Goal: Information Seeking & Learning: Find specific fact

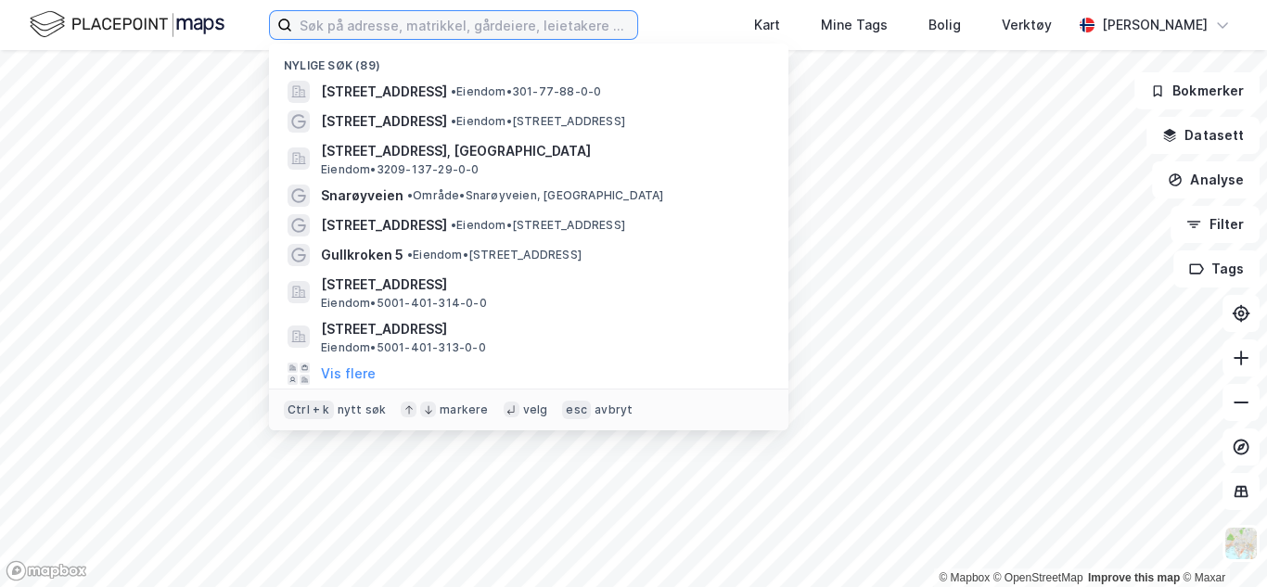
click at [483, 28] on input at bounding box center [464, 25] width 345 height 28
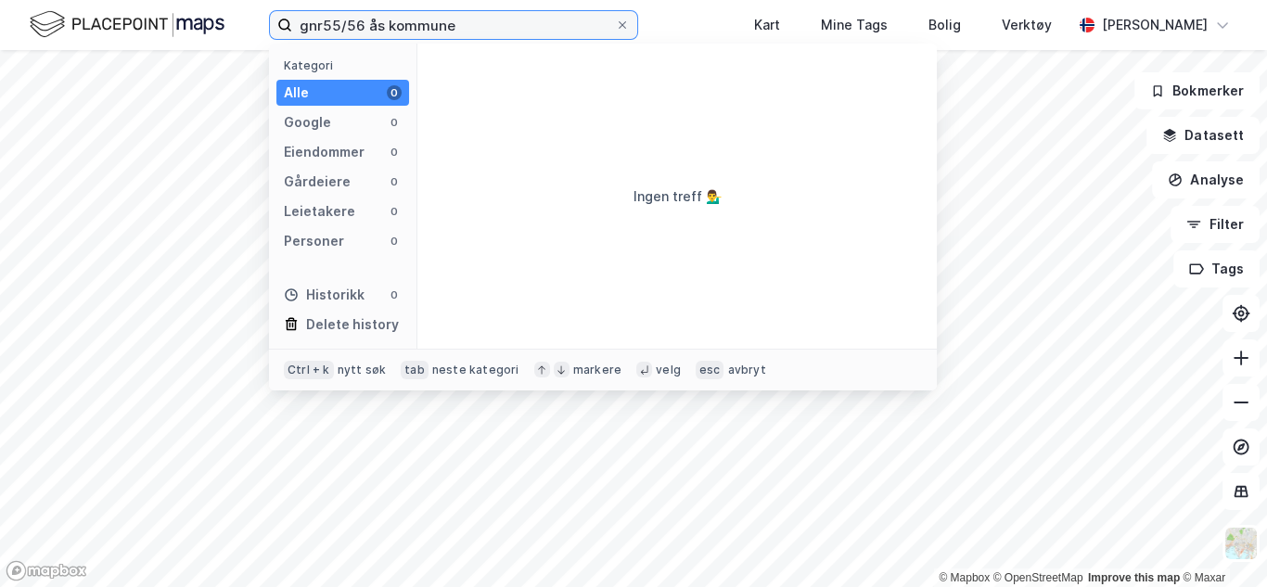
click at [320, 30] on input "gnr55/56 ås kommune" at bounding box center [453, 25] width 323 height 28
click at [464, 26] on input "55/56 ås kommune" at bounding box center [453, 25] width 323 height 28
drag, startPoint x: 465, startPoint y: 27, endPoint x: 168, endPoint y: 27, distance: 296.9
click at [168, 27] on div "55/56 ås kommune Kategori Alle 0 Google 0 Eiendommer 0 Gårdeiere 0 Leietakere 0…" at bounding box center [633, 25] width 1267 height 50
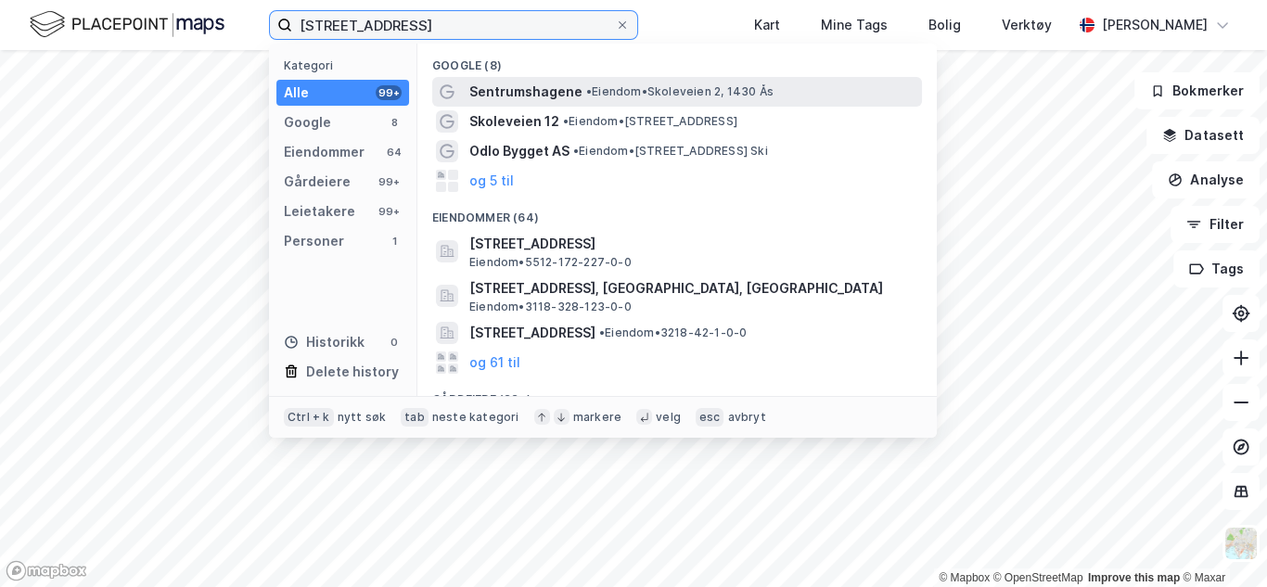
type input "[STREET_ADDRESS]"
click at [537, 91] on span "Sentrumshagene" at bounding box center [525, 92] width 113 height 22
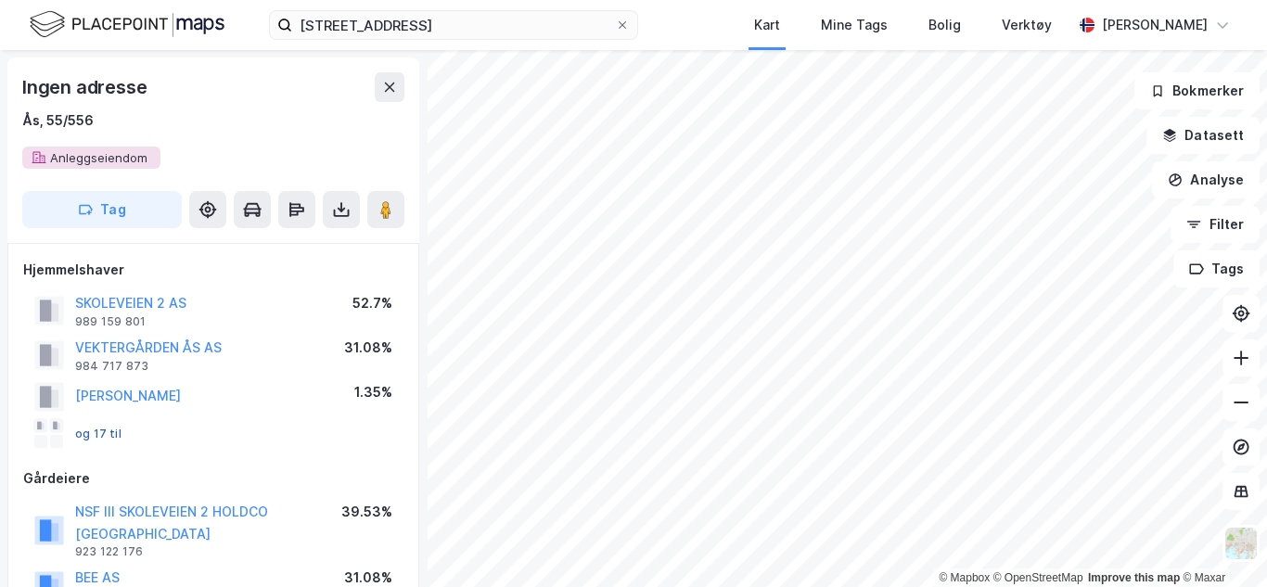
click at [0, 0] on button "og 17 til" at bounding box center [0, 0] width 0 height 0
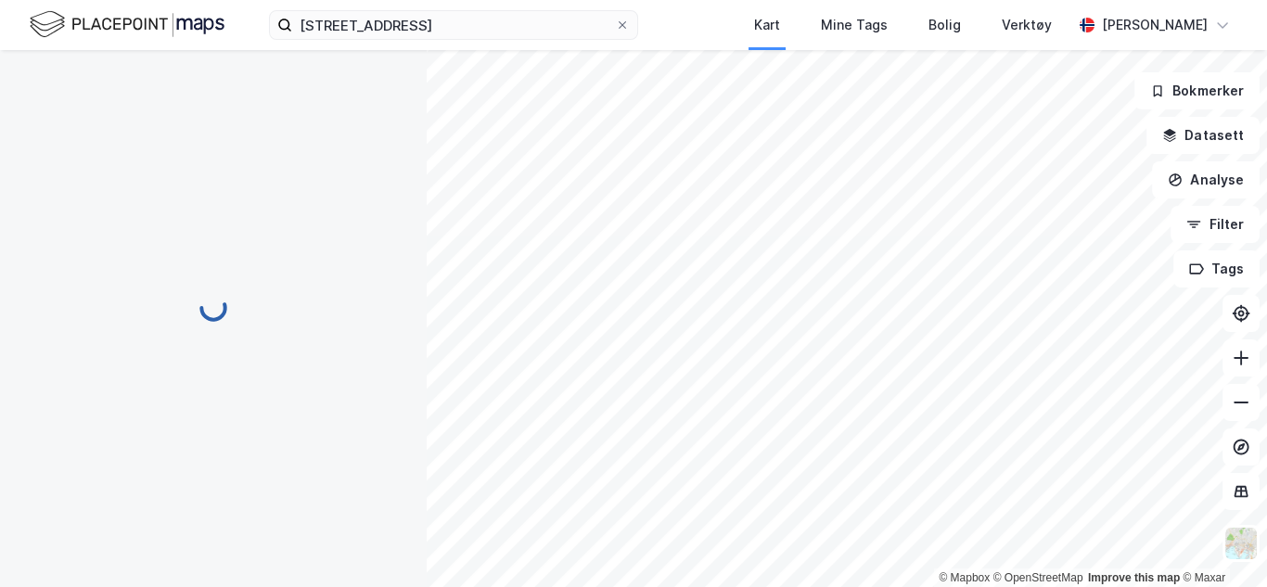
scroll to position [4, 0]
